Goal: Transaction & Acquisition: Purchase product/service

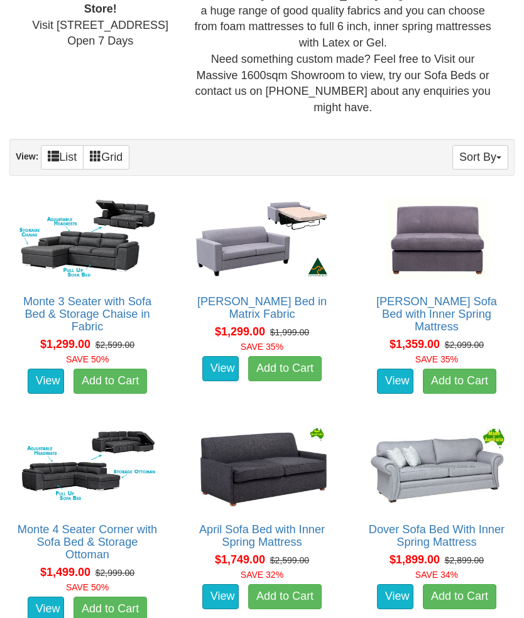
scroll to position [561, 0]
click at [221, 356] on link "View" at bounding box center [220, 368] width 36 height 25
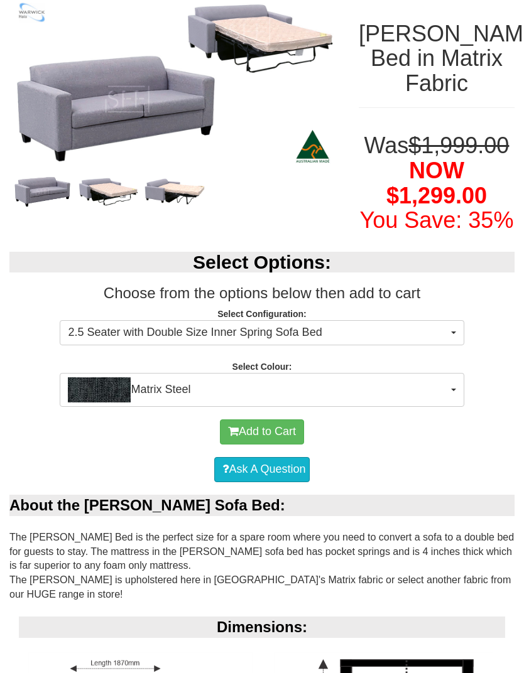
scroll to position [169, 0]
click at [455, 334] on span "button" at bounding box center [453, 333] width 5 height 3
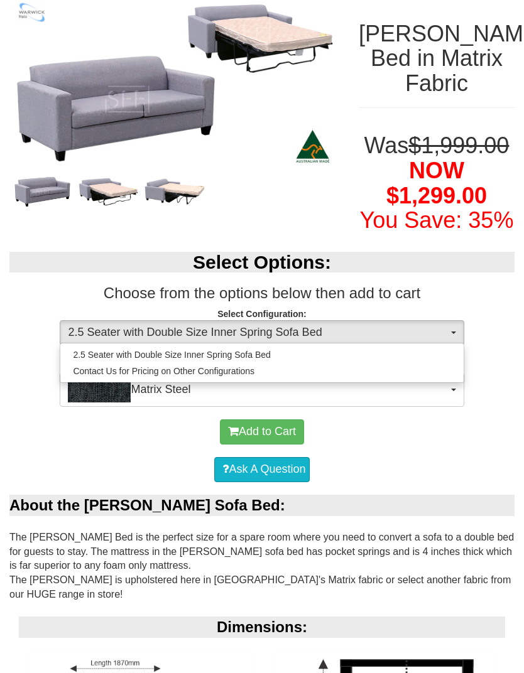
click at [512, 318] on div at bounding box center [262, 336] width 524 height 673
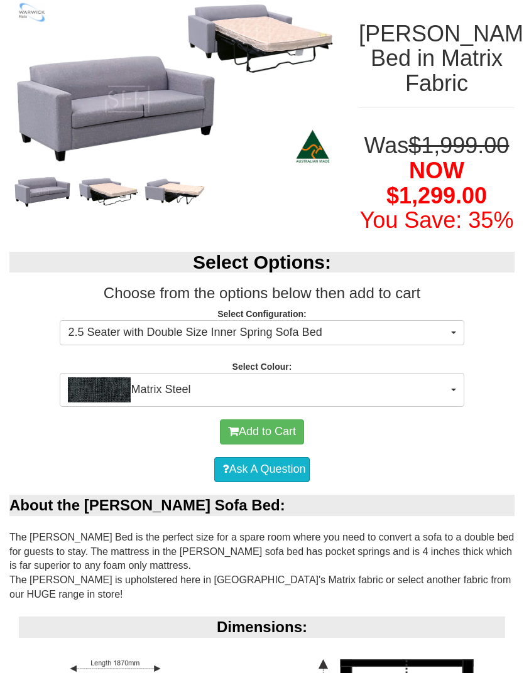
click at [451, 407] on button "Matrix Steel" at bounding box center [262, 390] width 404 height 34
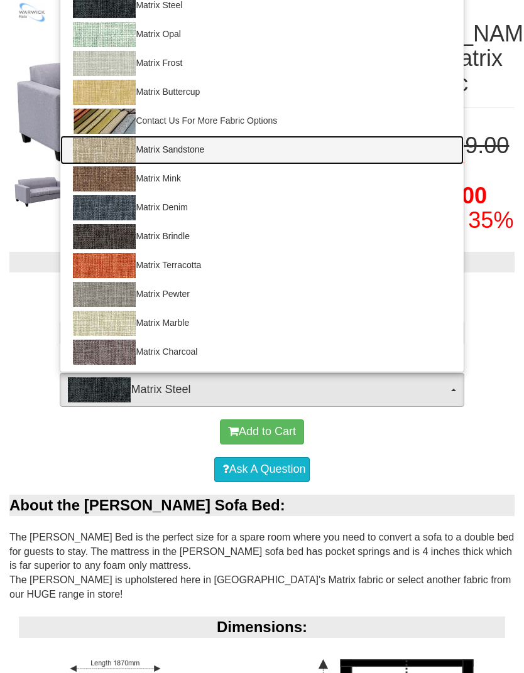
click at [94, 163] on img at bounding box center [104, 150] width 63 height 25
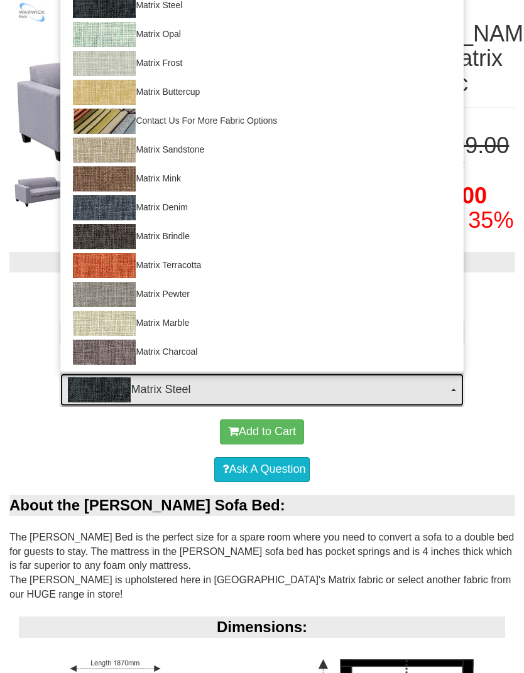
select select "905"
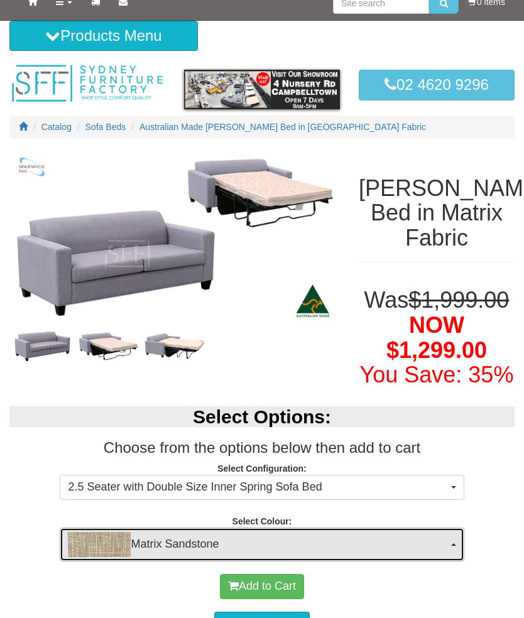
scroll to position [0, 0]
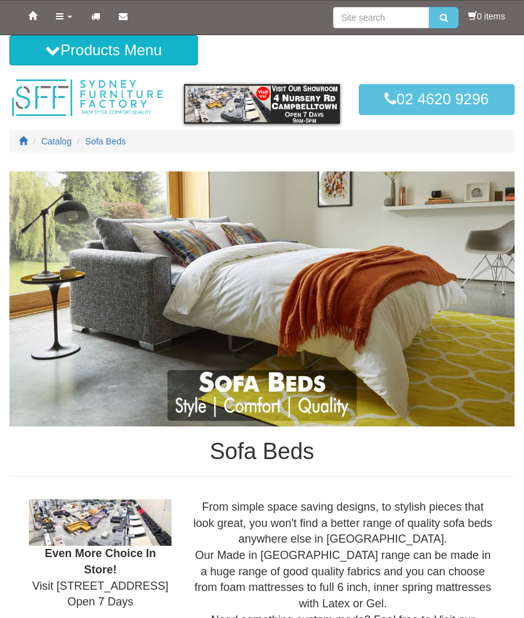
scroll to position [561, 0]
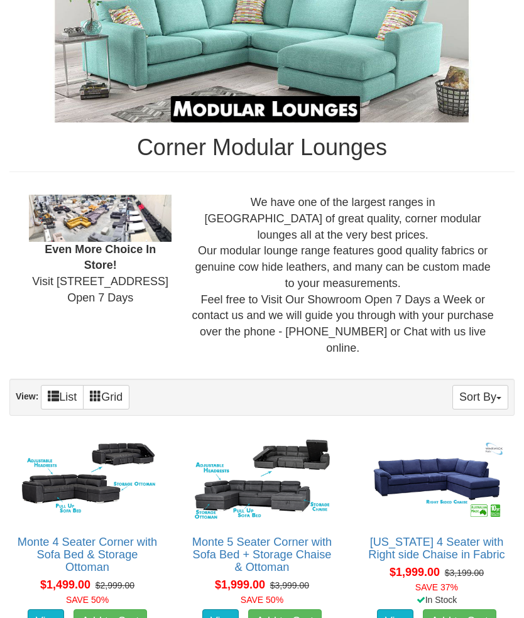
scroll to position [257, 0]
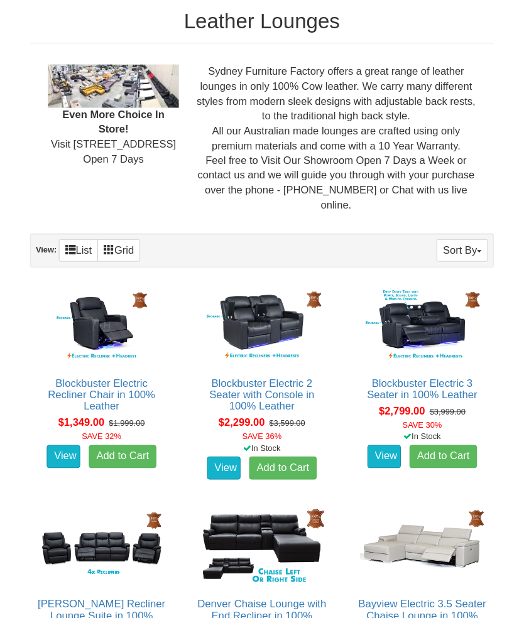
scroll to position [379, 0]
